Goal: Use online tool/utility: Utilize a website feature to perform a specific function

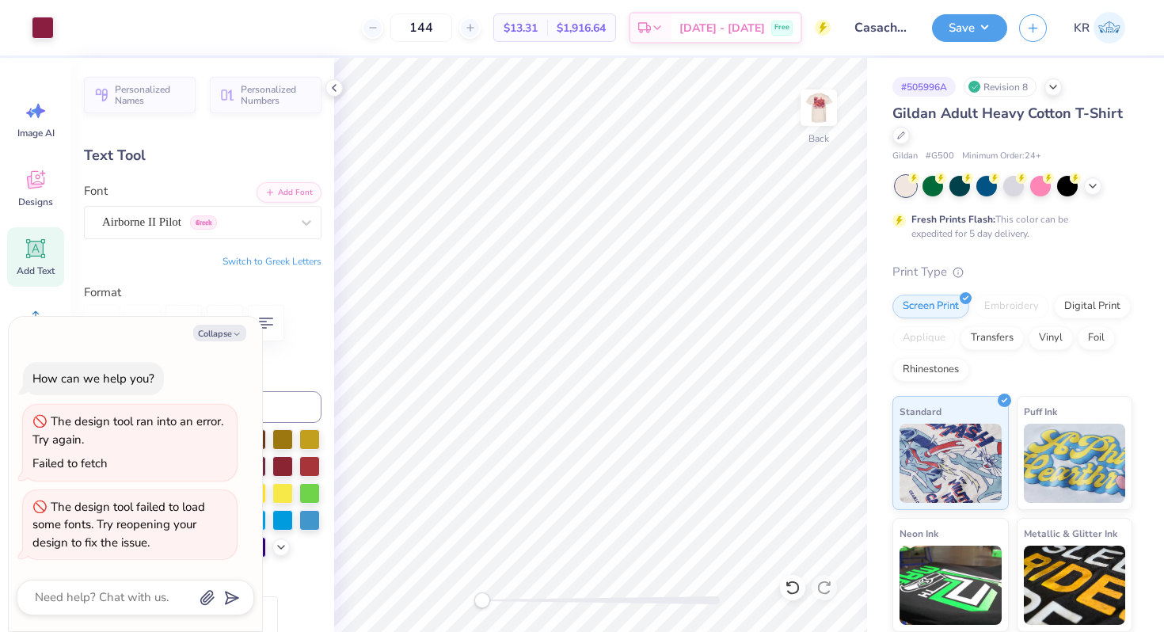
type input "6.12"
type textarea "x"
type input "5.56"
type input "1.21"
type input "4.44"
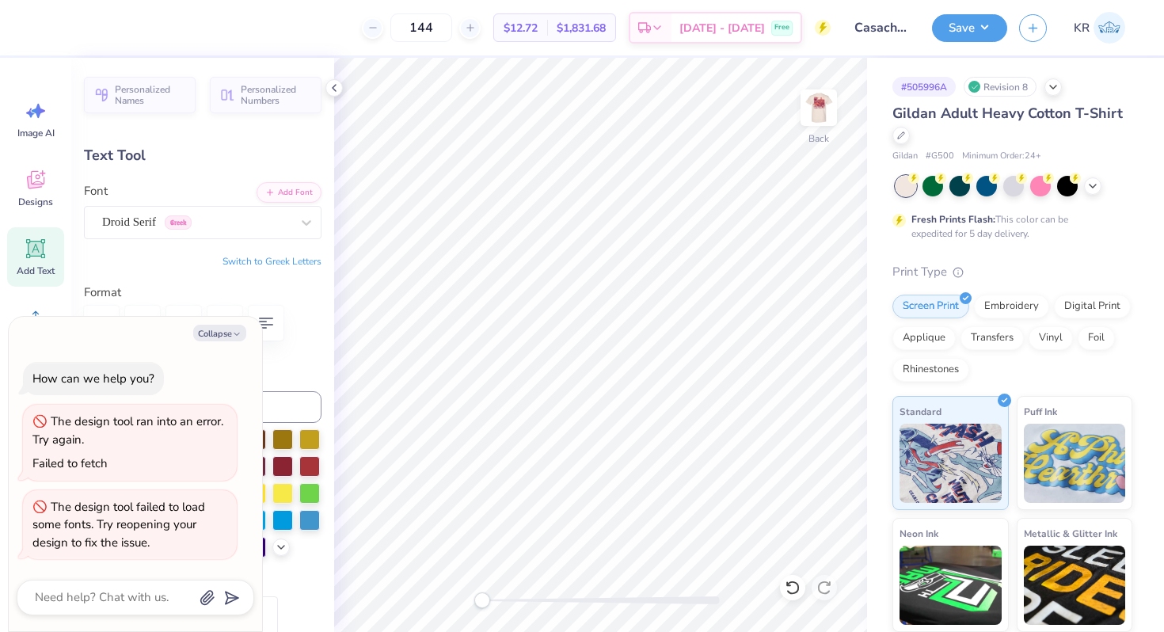
type textarea "x"
type input "4.21"
type input "0.92"
type input "3.00"
type textarea "x"
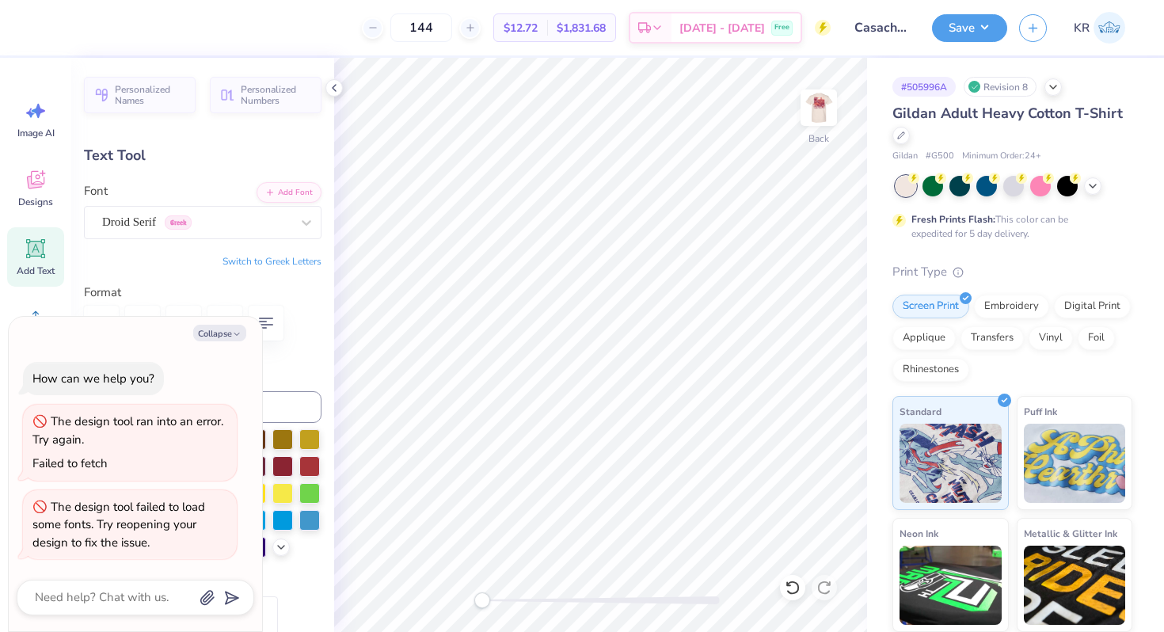
type input "4.51"
type input "0.99"
type input "5.27"
type textarea "x"
type input "4.13"
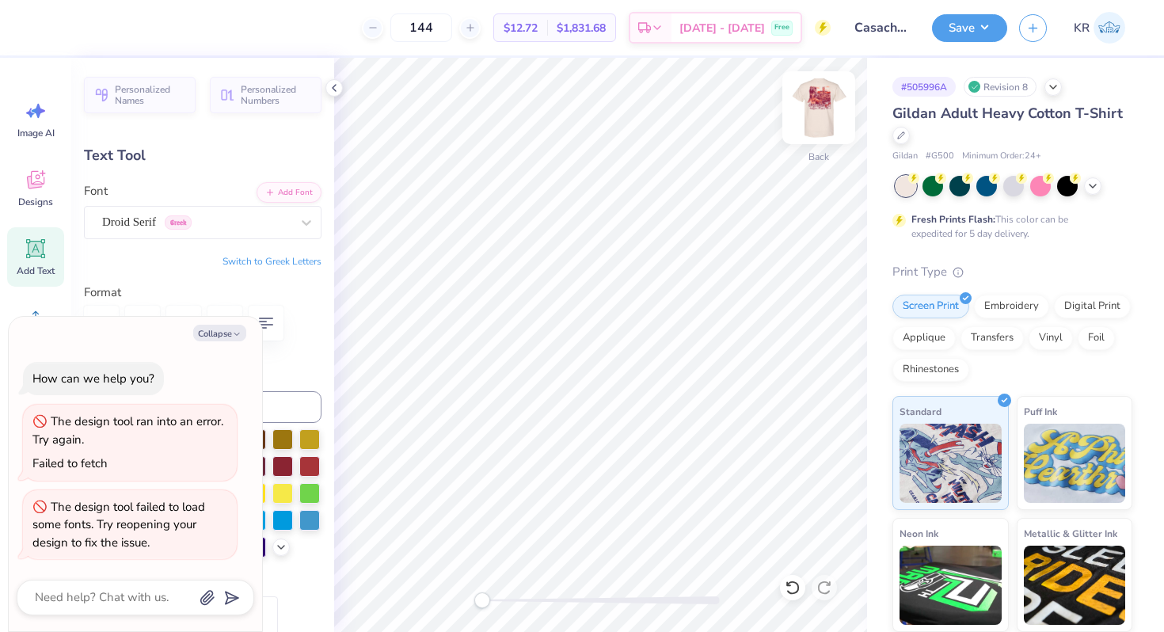
type input "0.90"
type input "5.30"
click at [971, 34] on button "Save" at bounding box center [969, 26] width 75 height 28
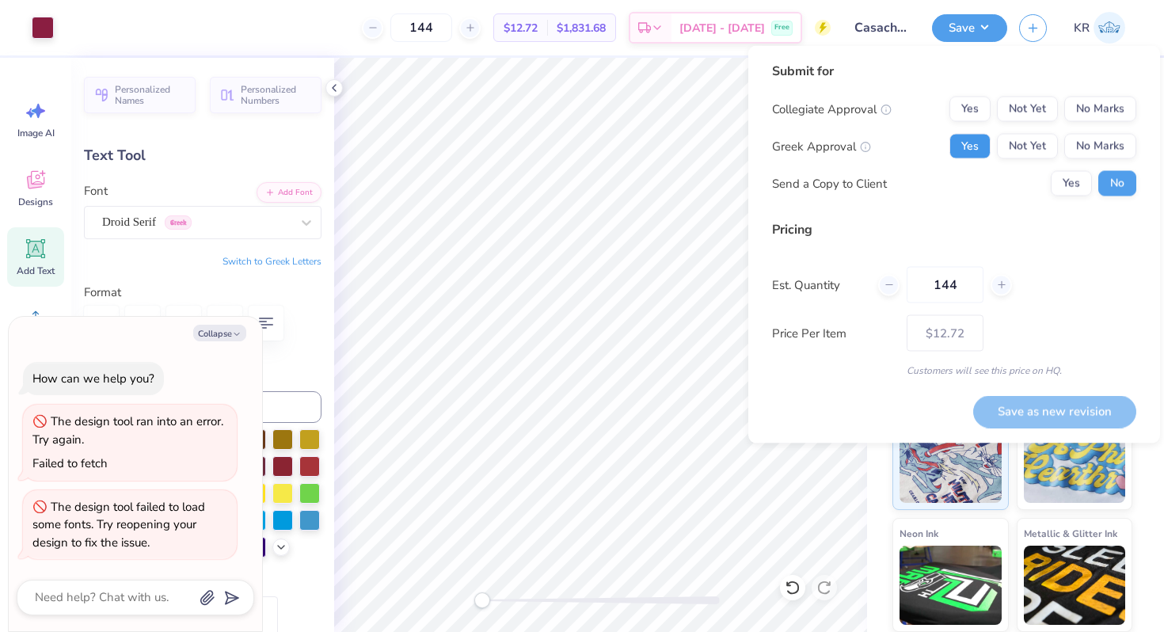
click at [964, 153] on button "Yes" at bounding box center [969, 146] width 41 height 25
click at [1097, 98] on button "No Marks" at bounding box center [1100, 109] width 72 height 25
click at [1055, 403] on button "Save as new revision" at bounding box center [1054, 411] width 163 height 32
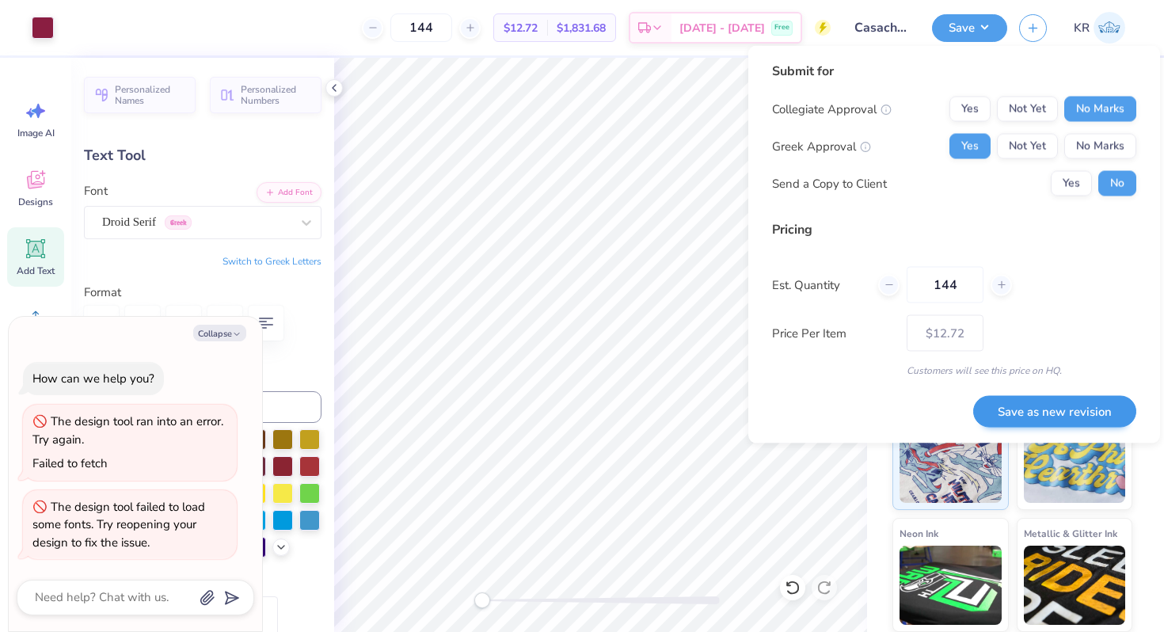
type textarea "x"
type input "– –"
type textarea "x"
type input "$12.72"
type textarea "x"
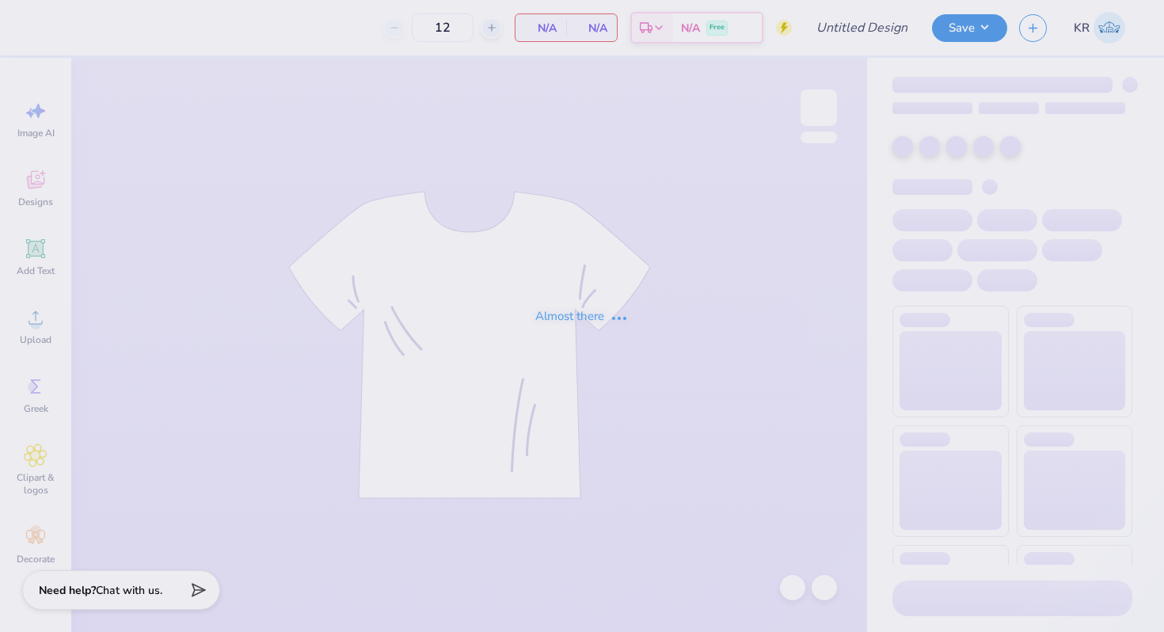
type input "Casachella Shirts 2025"
type input "144"
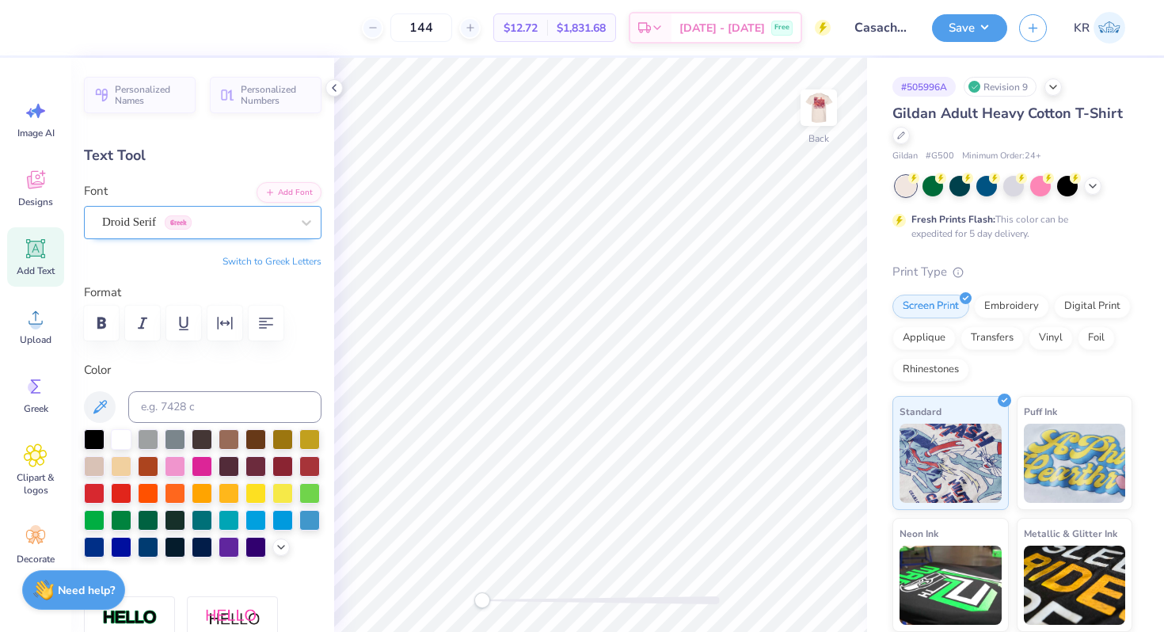
click at [137, 230] on div at bounding box center [196, 221] width 188 height 21
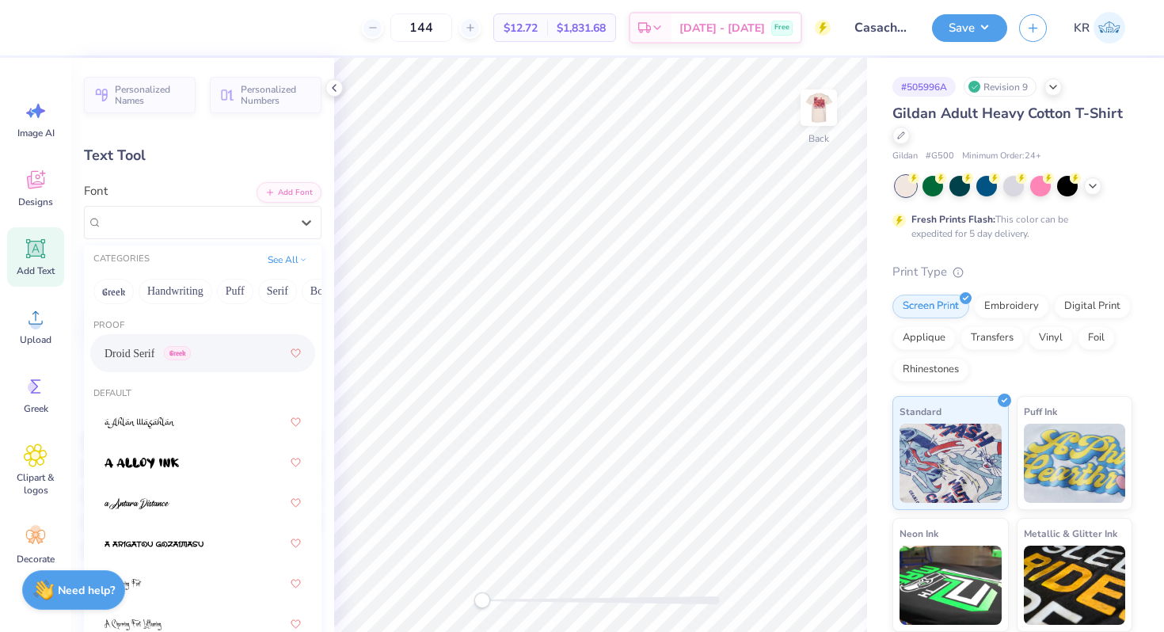
click at [204, 352] on div "Droid Serif Greek" at bounding box center [203, 353] width 196 height 29
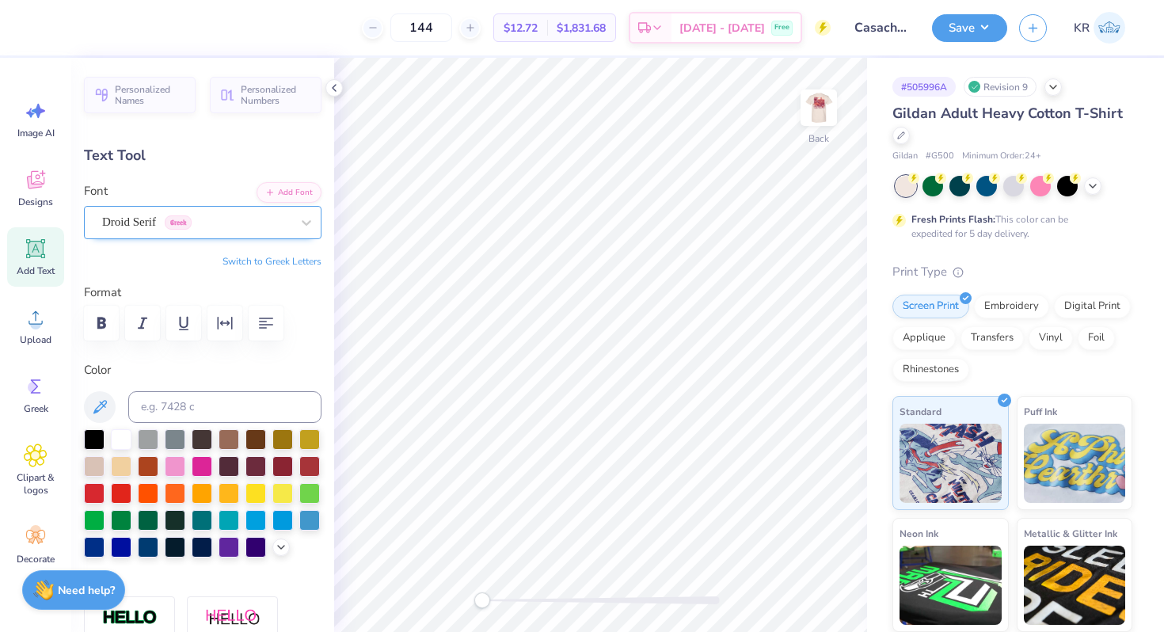
click at [128, 220] on div "Droid Serif Greek" at bounding box center [197, 222] width 192 height 25
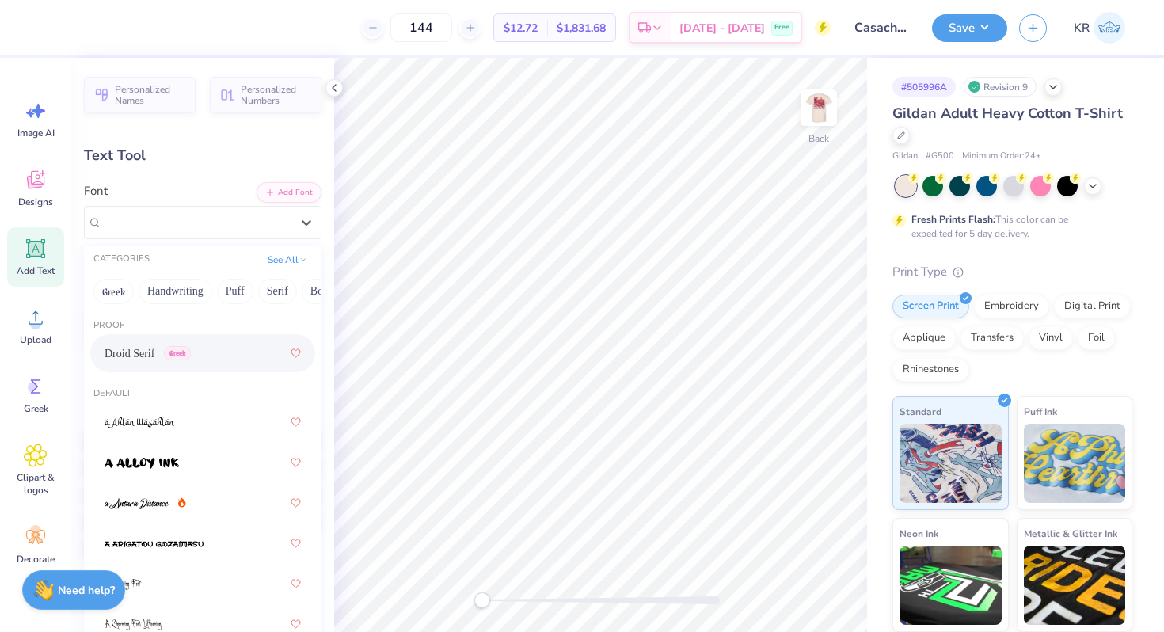
click at [135, 363] on div "Droid Serif Greek" at bounding box center [203, 353] width 196 height 29
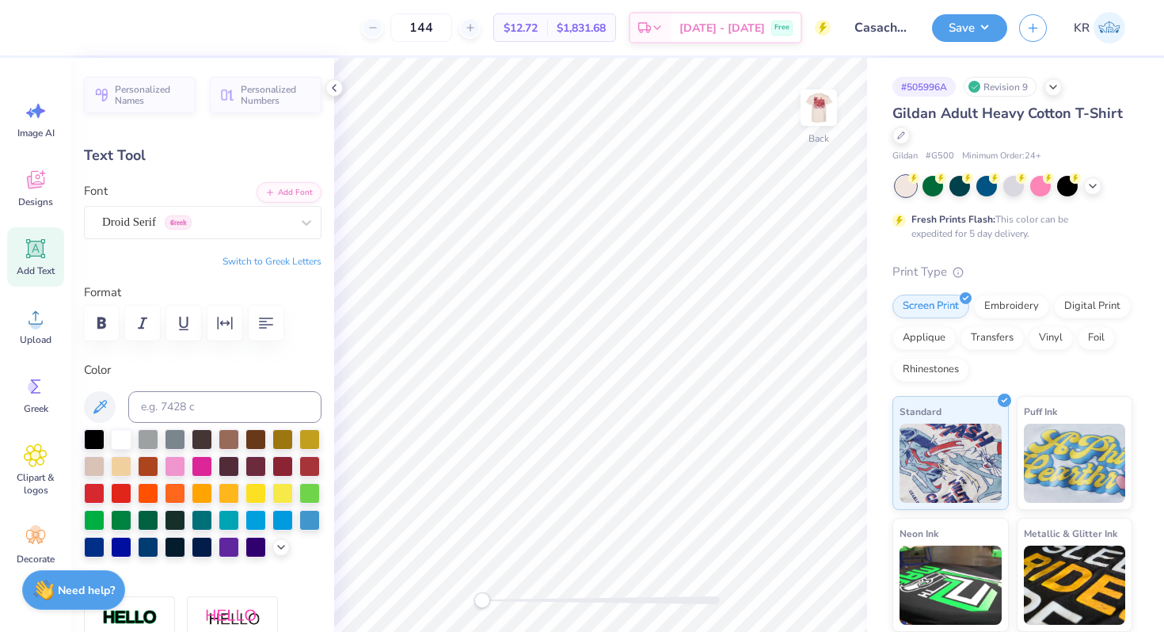
click at [276, 258] on button "Switch to Greek Letters" at bounding box center [271, 261] width 99 height 13
type textarea "π"
type textarea "Π"
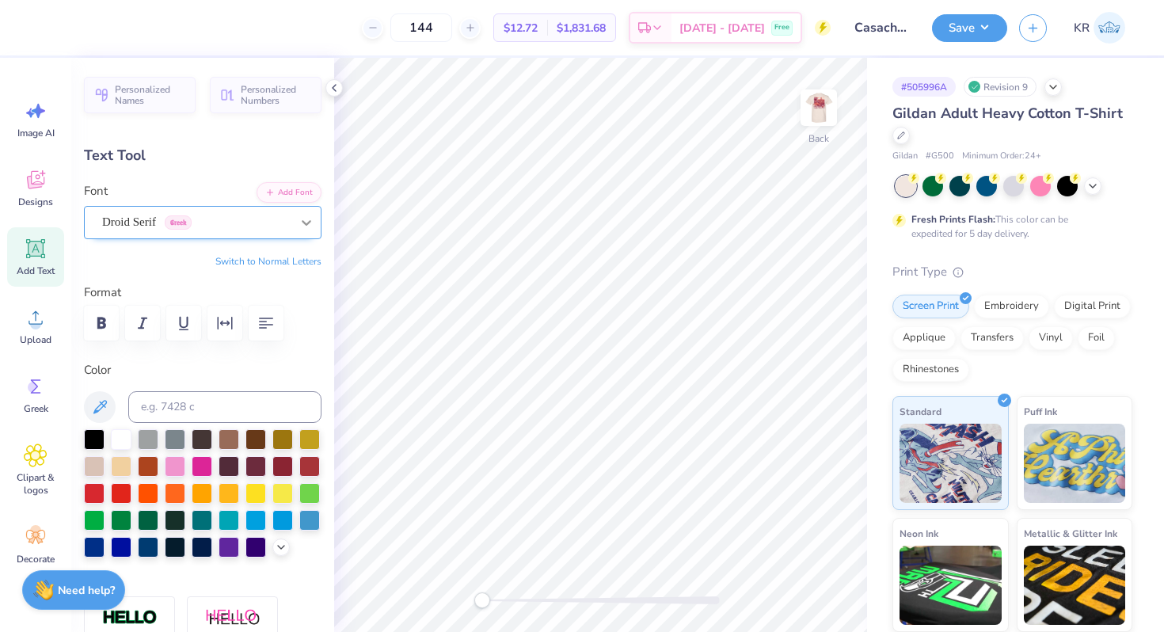
type textarea "ΦΚΤ"
type input "2.56"
click at [792, 591] on icon at bounding box center [793, 588] width 16 height 16
type input "5.32"
type input "3.30"
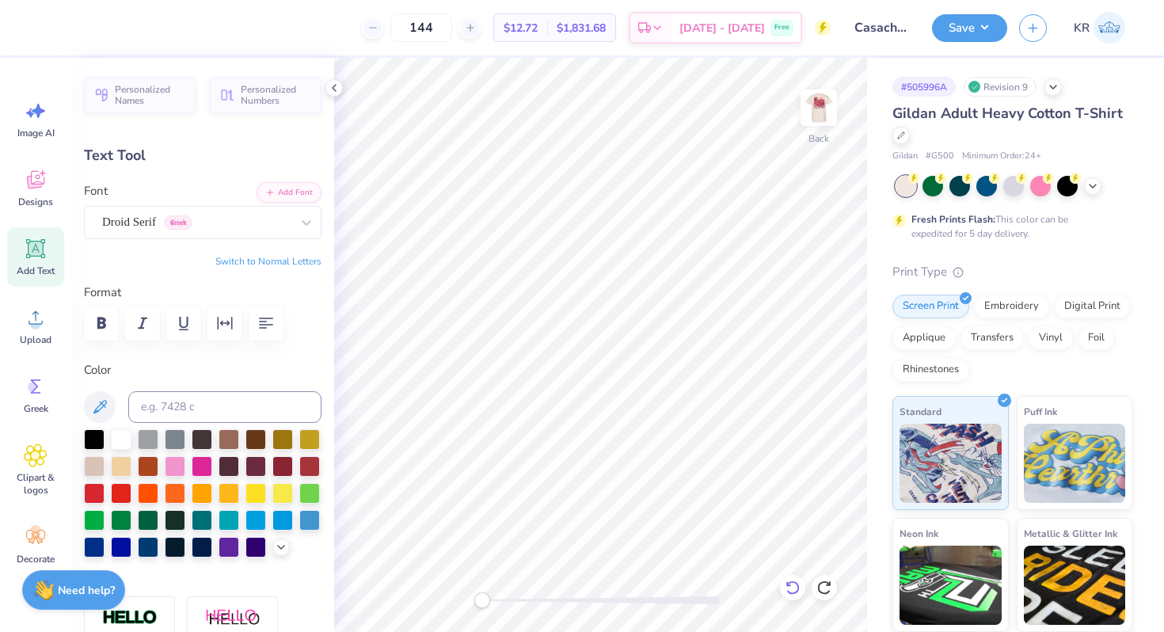
type input "1.16"
type input "5.06"
click at [960, 33] on button "Save" at bounding box center [969, 26] width 75 height 28
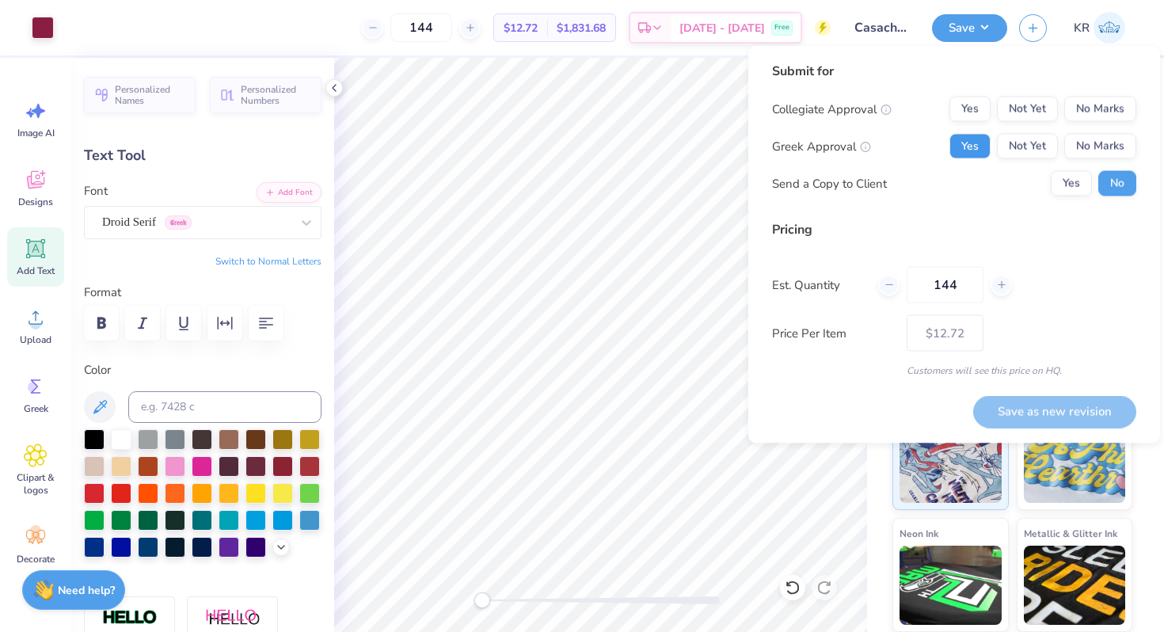
click at [965, 154] on button "Yes" at bounding box center [969, 146] width 41 height 25
click at [1089, 112] on button "No Marks" at bounding box center [1100, 109] width 72 height 25
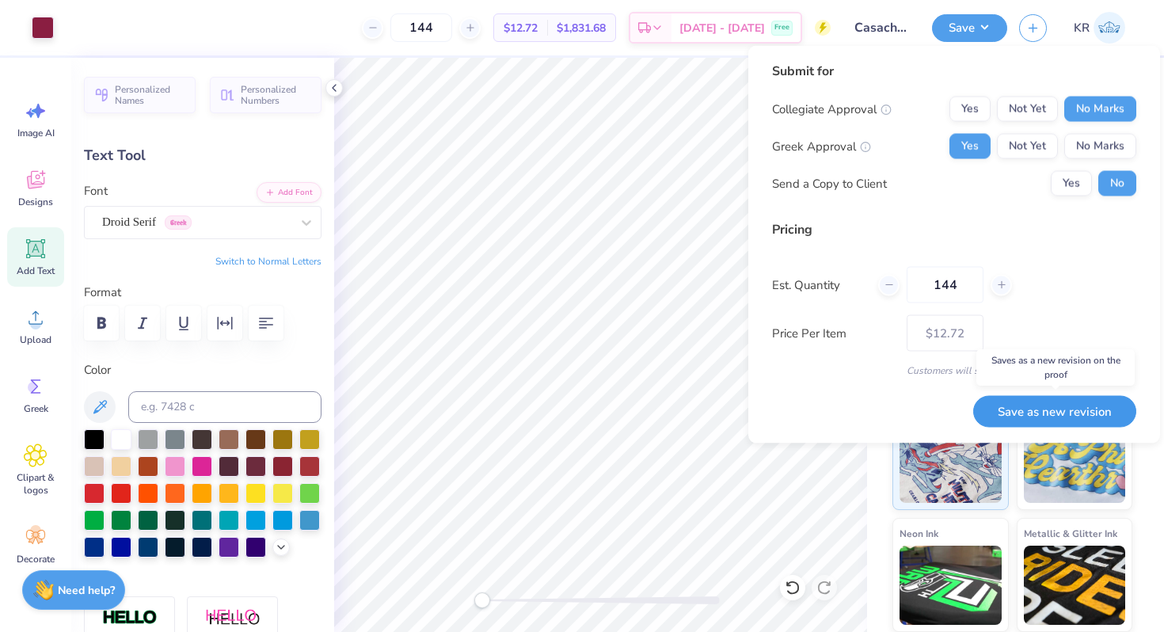
click at [1009, 404] on button "Save as new revision" at bounding box center [1054, 411] width 163 height 32
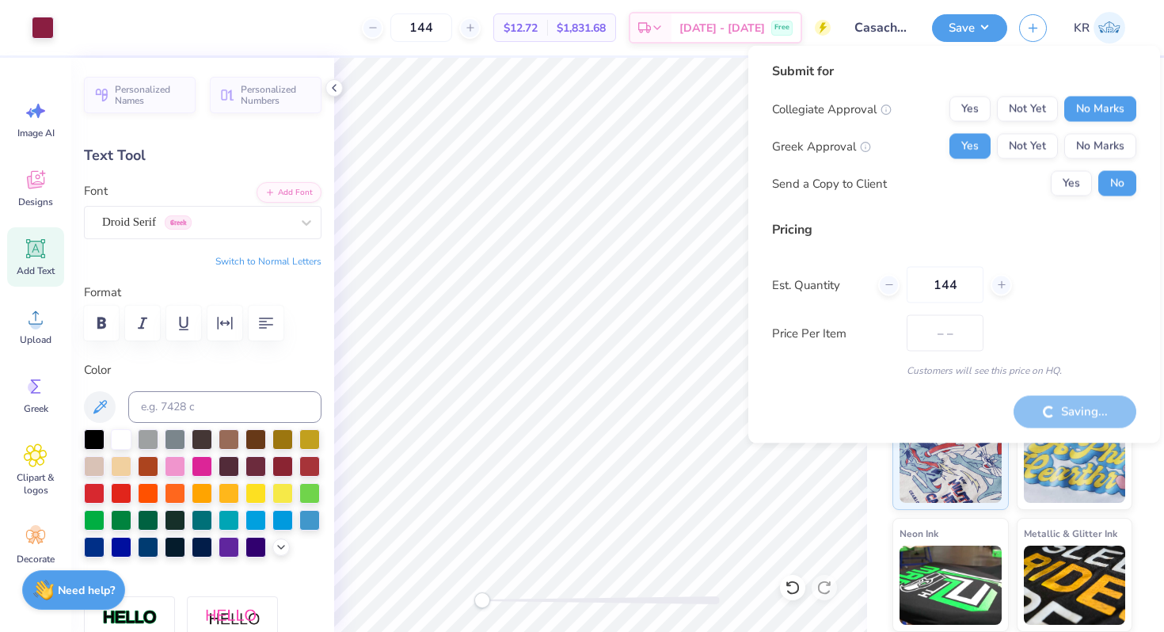
type input "$12.72"
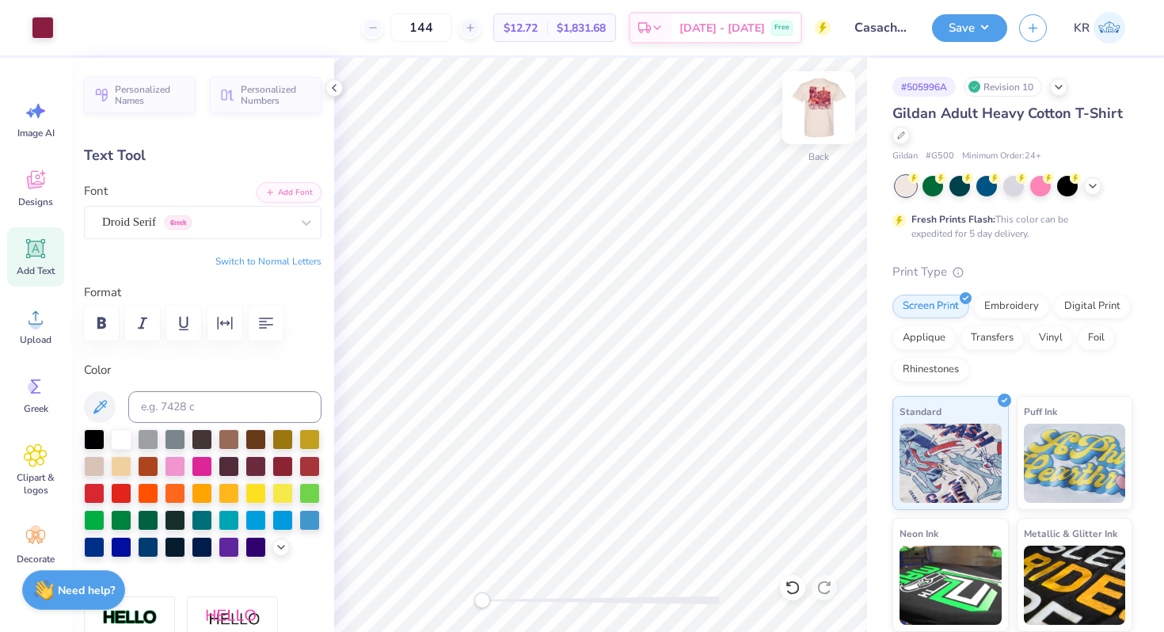
click at [831, 141] on div at bounding box center [818, 107] width 73 height 73
click at [831, 126] on div at bounding box center [818, 107] width 36 height 36
